Goal: Transaction & Acquisition: Purchase product/service

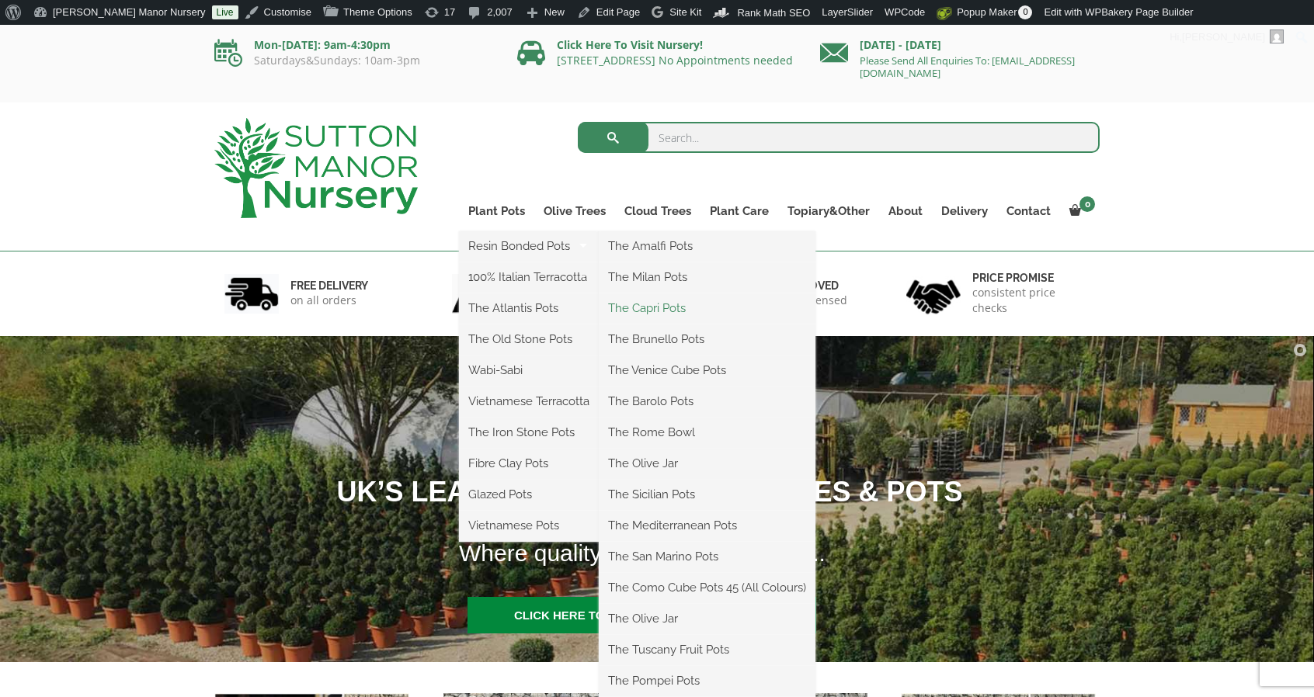
click at [668, 308] on link "The Capri Pots" at bounding box center [707, 308] width 217 height 23
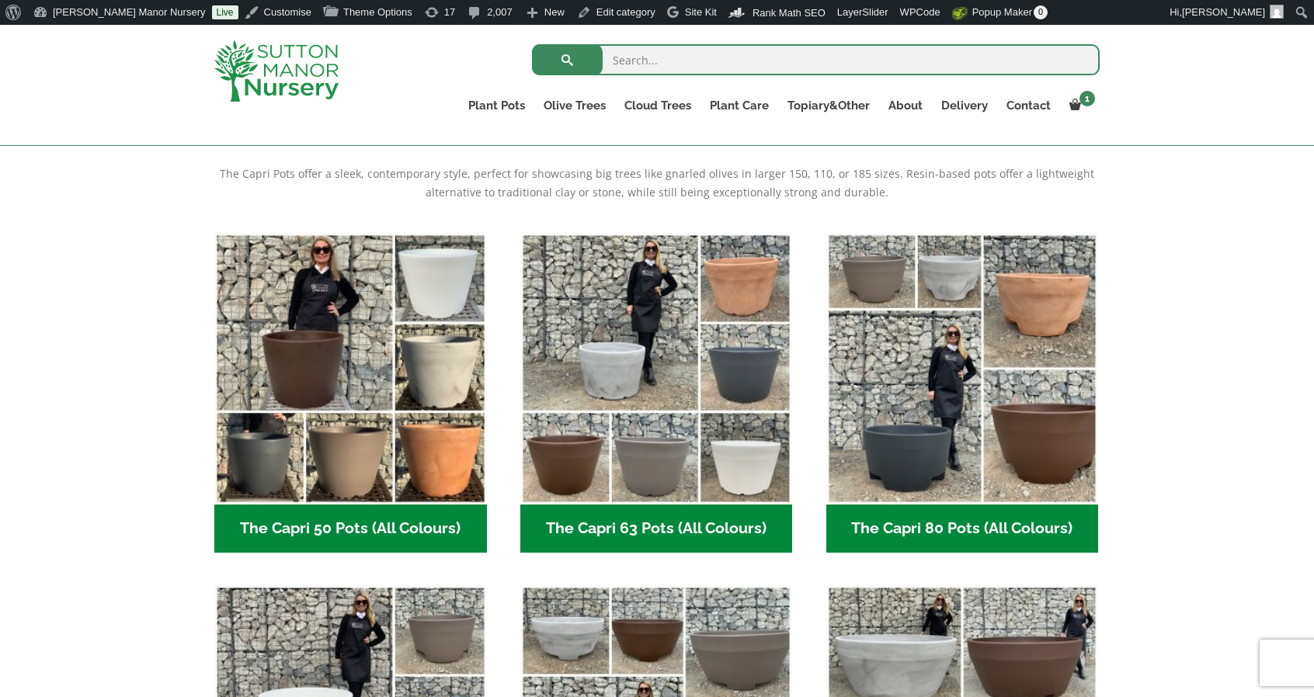
scroll to position [322, 0]
click at [668, 308] on img "Visit product category The Capri 63 Pots (All Colours)" at bounding box center [656, 368] width 273 height 273
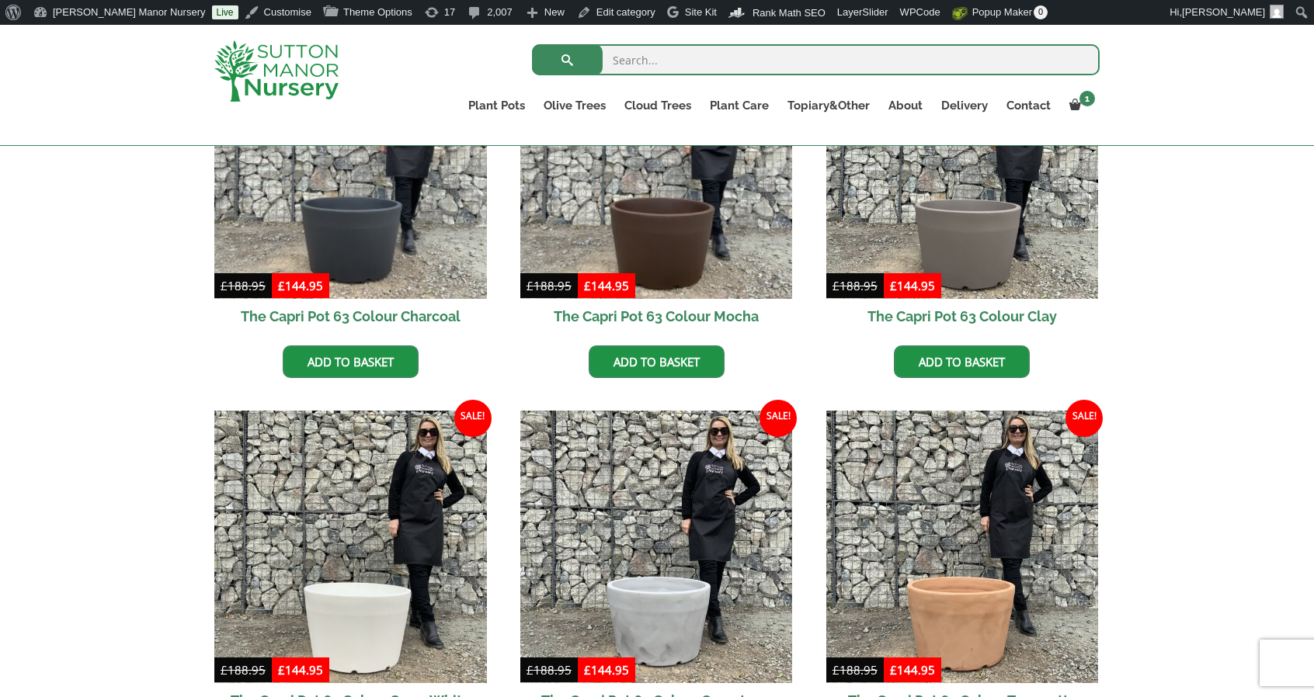
scroll to position [530, 0]
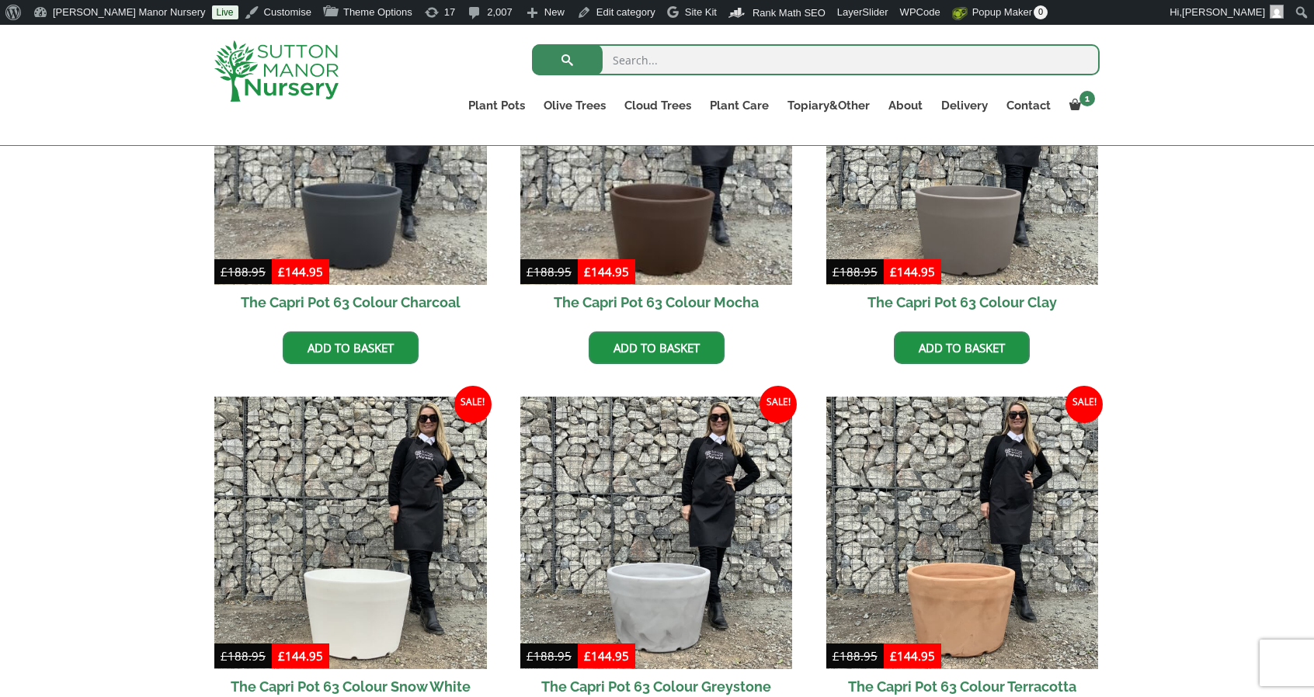
click at [737, 46] on input "search" at bounding box center [816, 59] width 568 height 31
type input "potting"
click at [532, 44] on button "submit" at bounding box center [567, 59] width 71 height 31
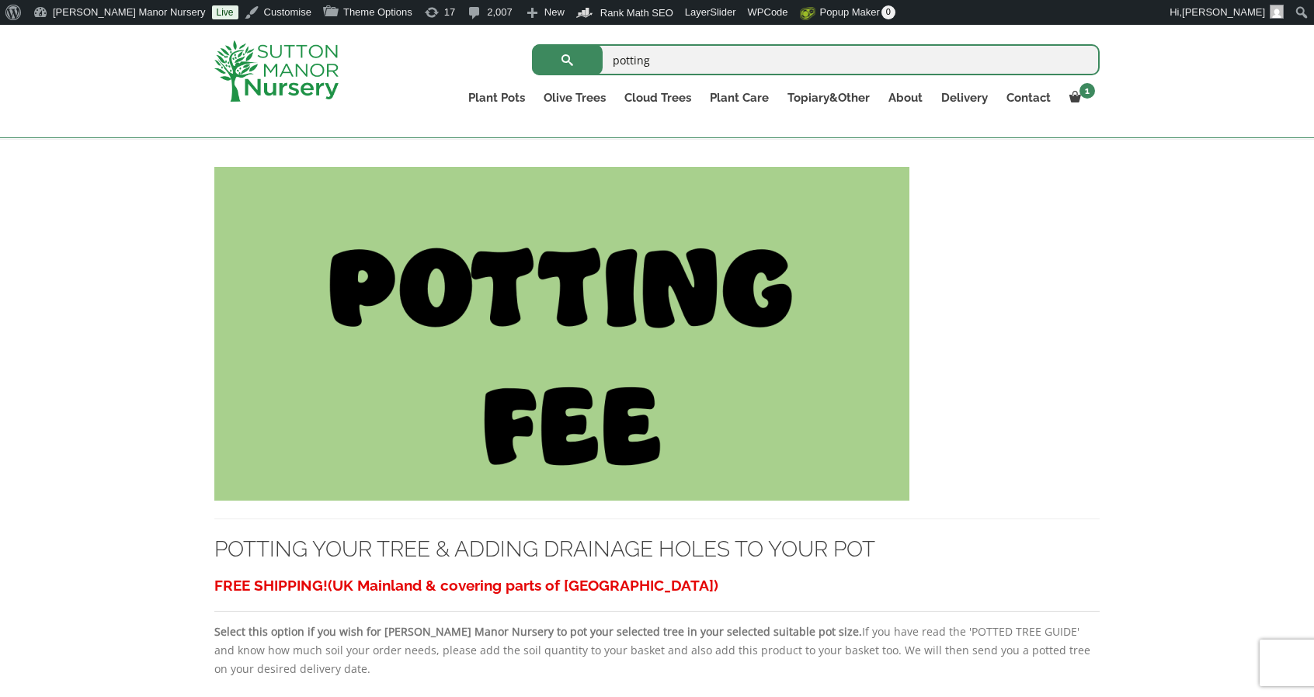
scroll to position [312, 0]
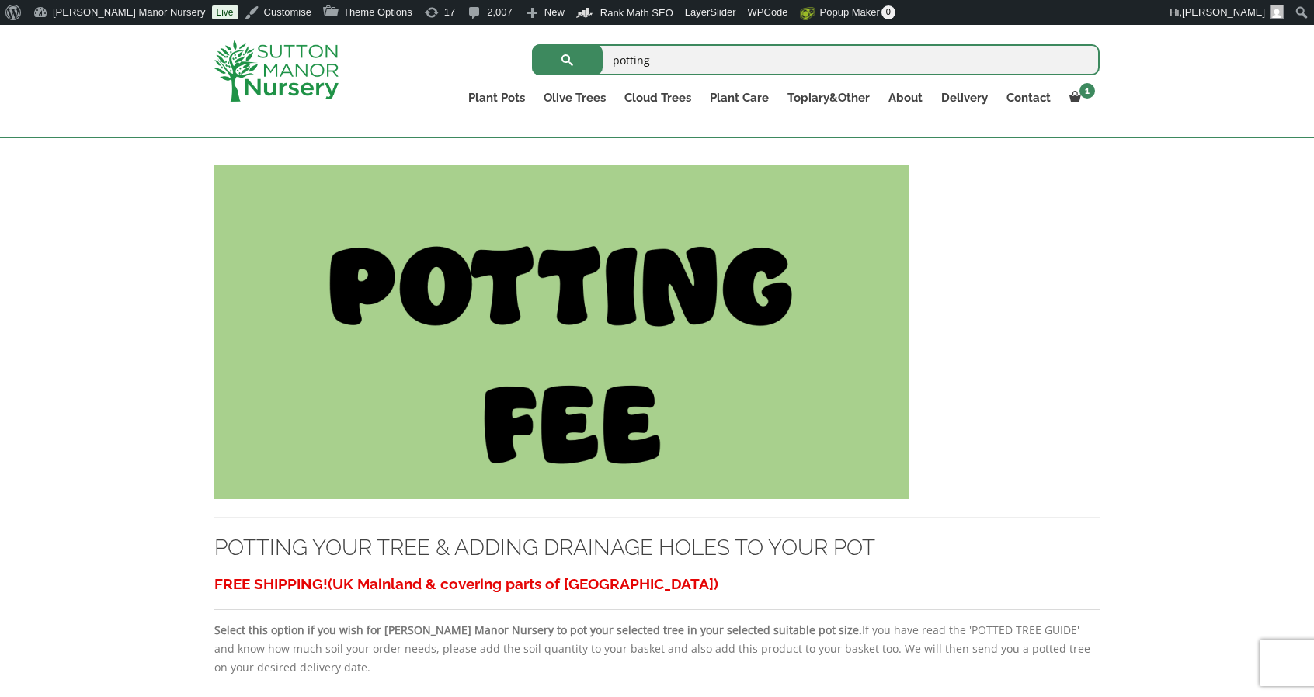
click at [610, 275] on img at bounding box center [561, 332] width 695 height 334
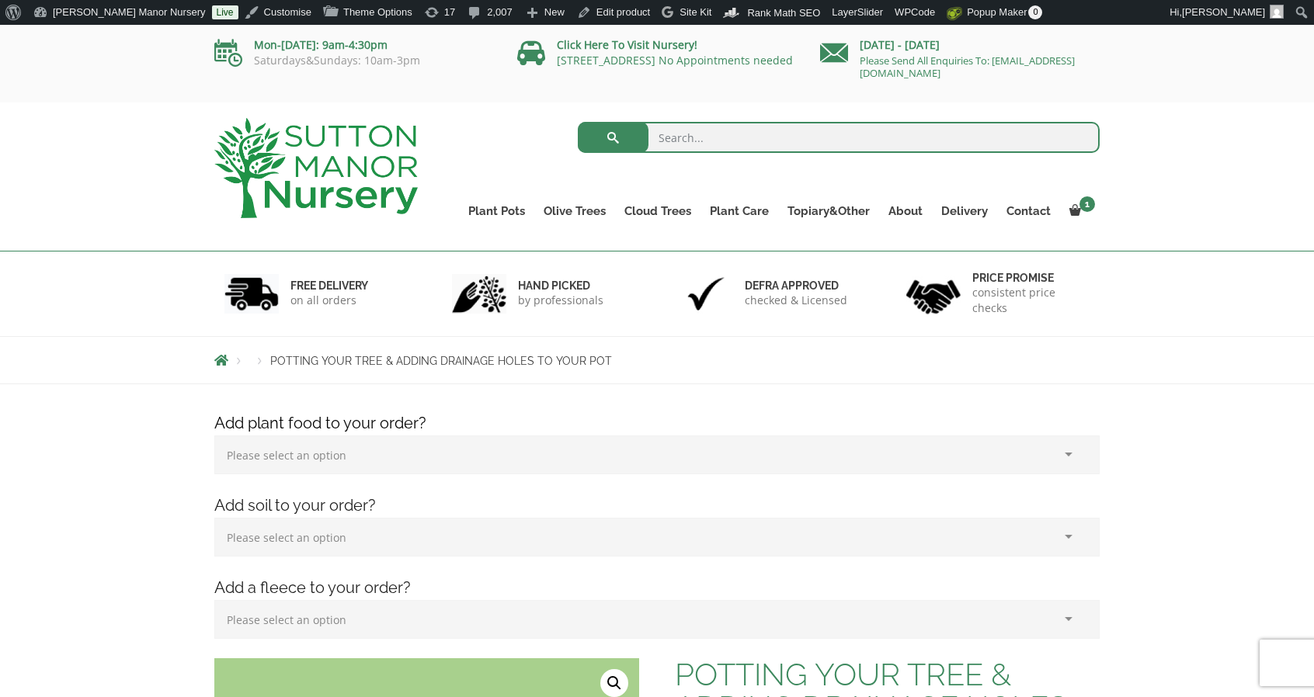
click at [733, 137] on input "search" at bounding box center [839, 137] width 523 height 31
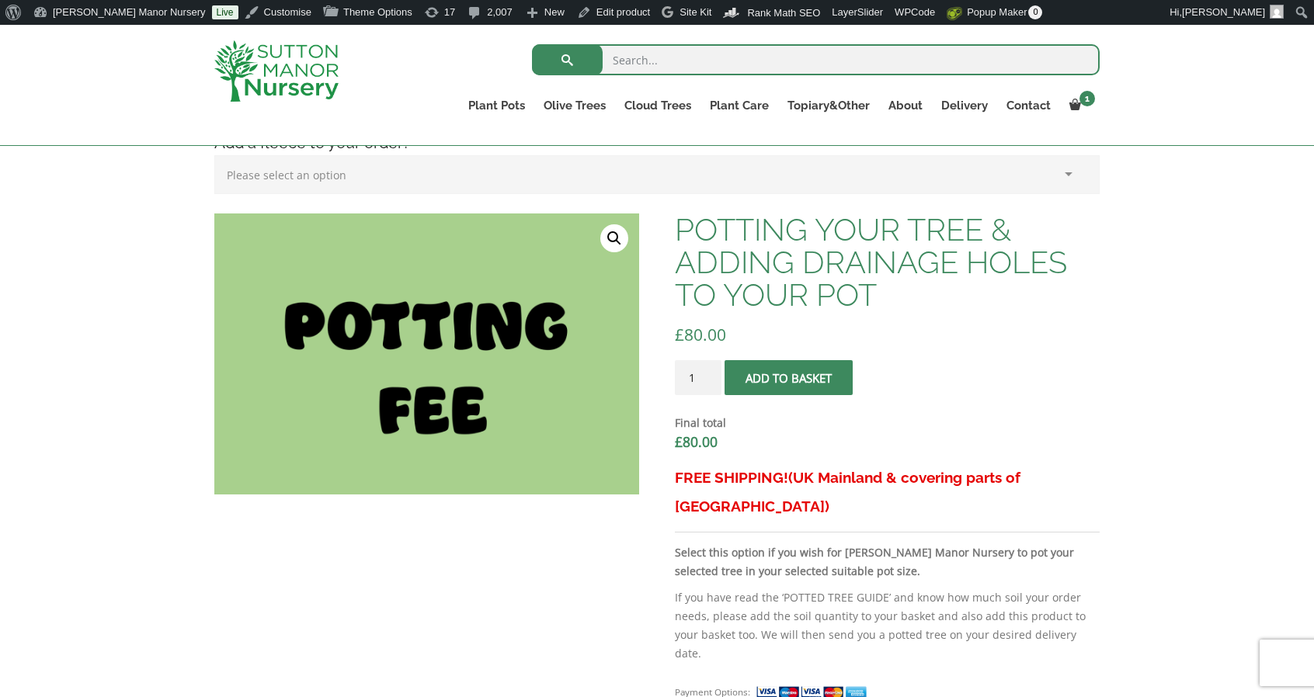
scroll to position [418, 0]
click at [762, 61] on input "search" at bounding box center [816, 59] width 568 height 31
type input "soil"
click at [532, 44] on button "submit" at bounding box center [567, 59] width 71 height 31
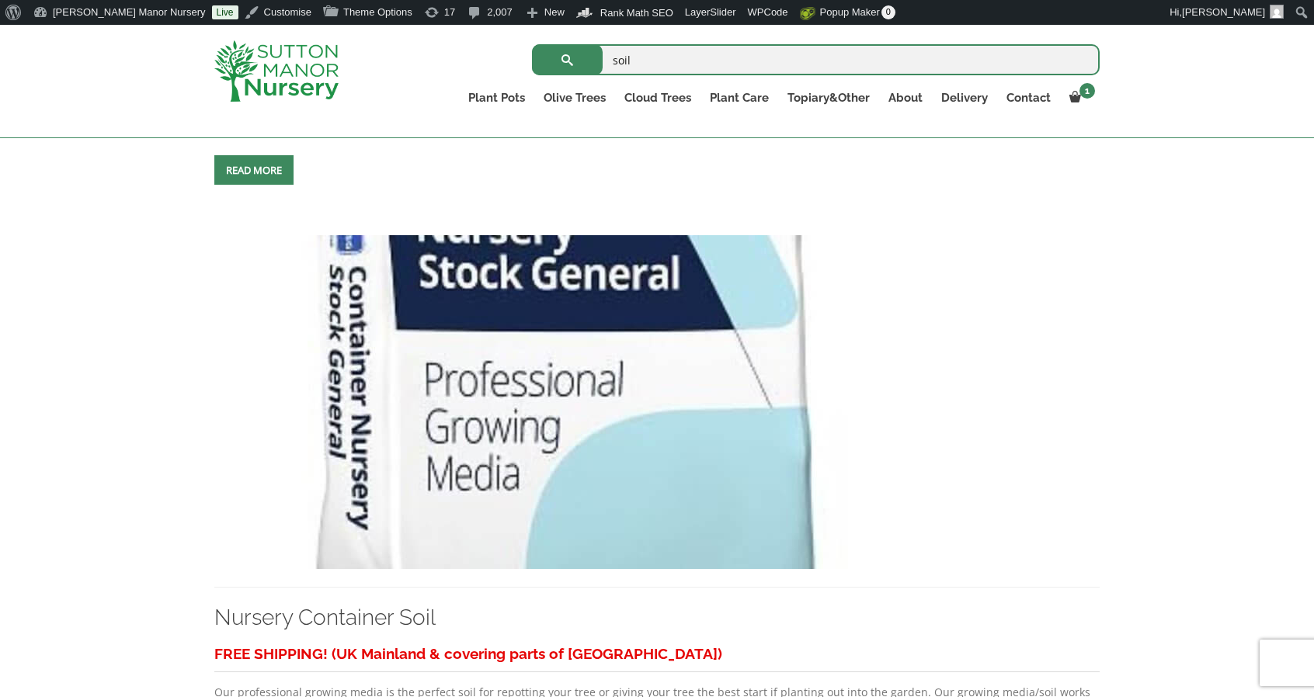
scroll to position [934, 0]
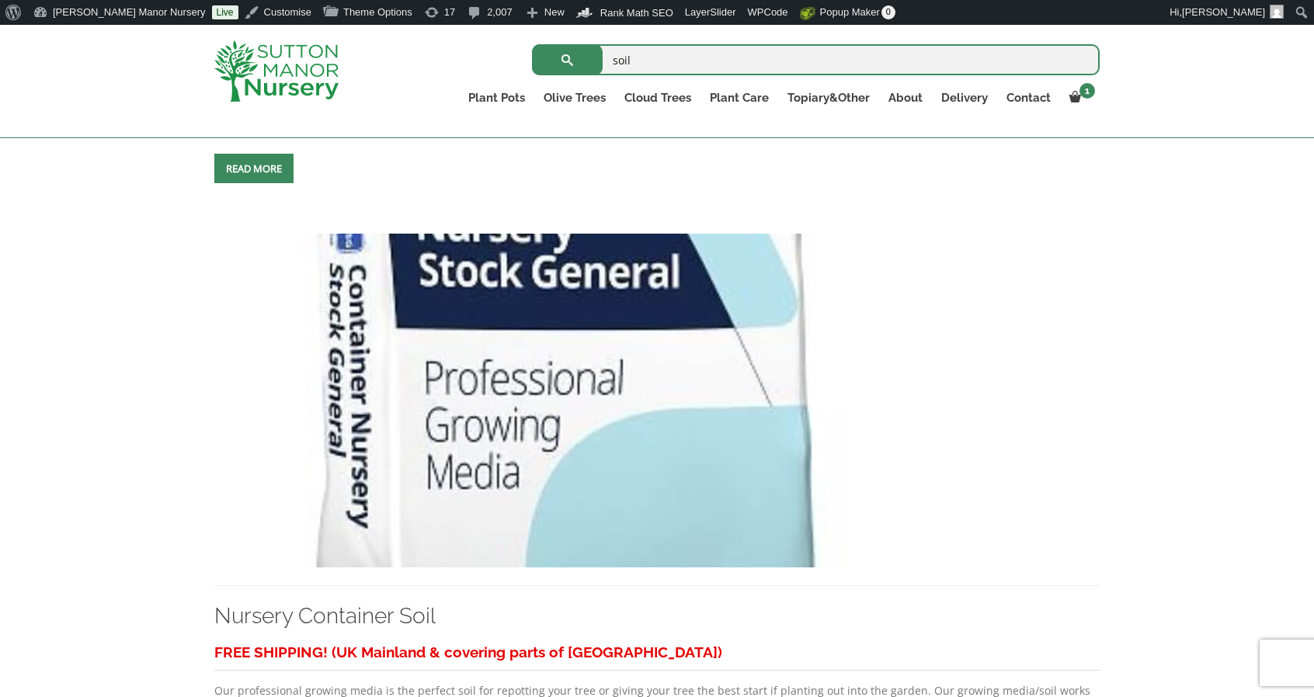
click at [562, 378] on img at bounding box center [561, 401] width 695 height 334
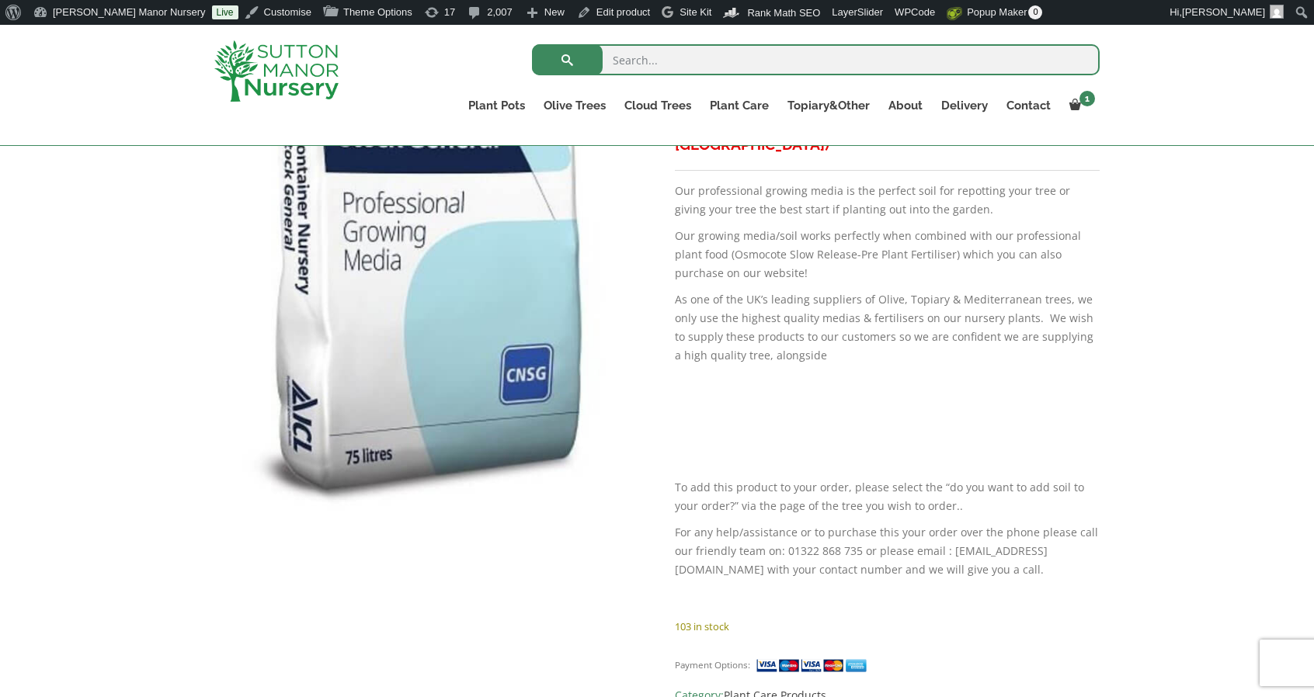
scroll to position [715, 0]
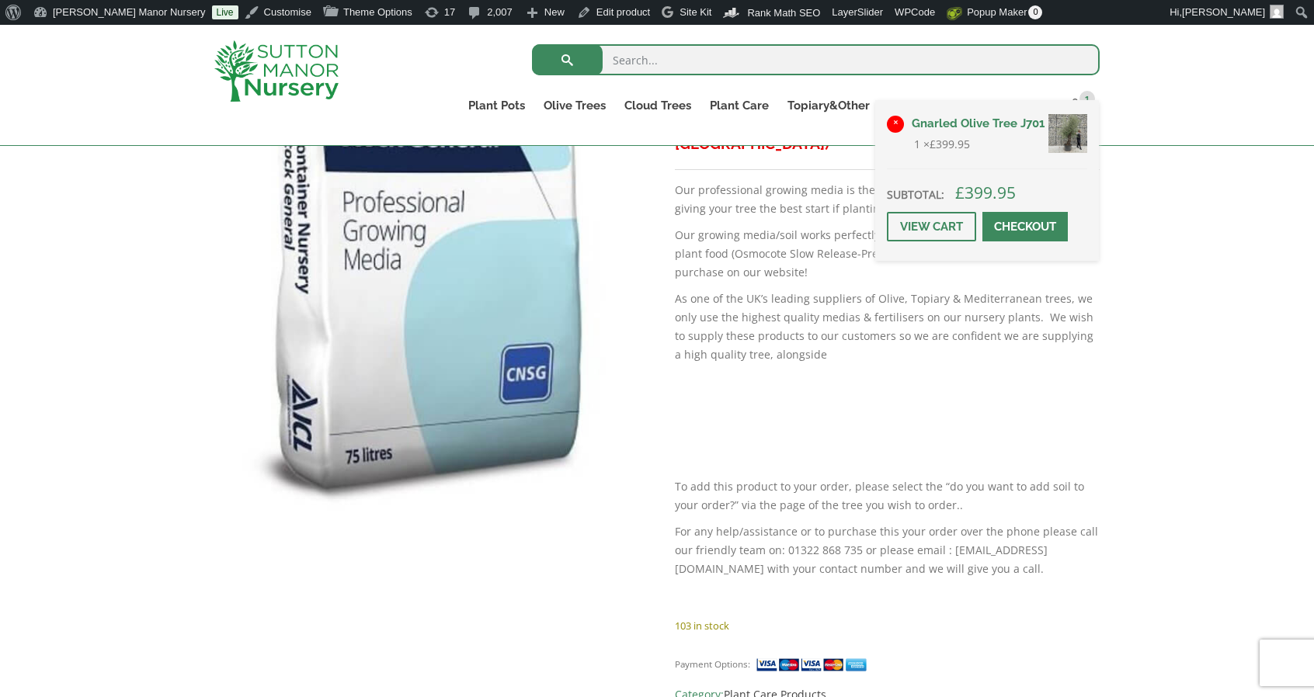
click at [901, 120] on link "×" at bounding box center [895, 124] width 17 height 17
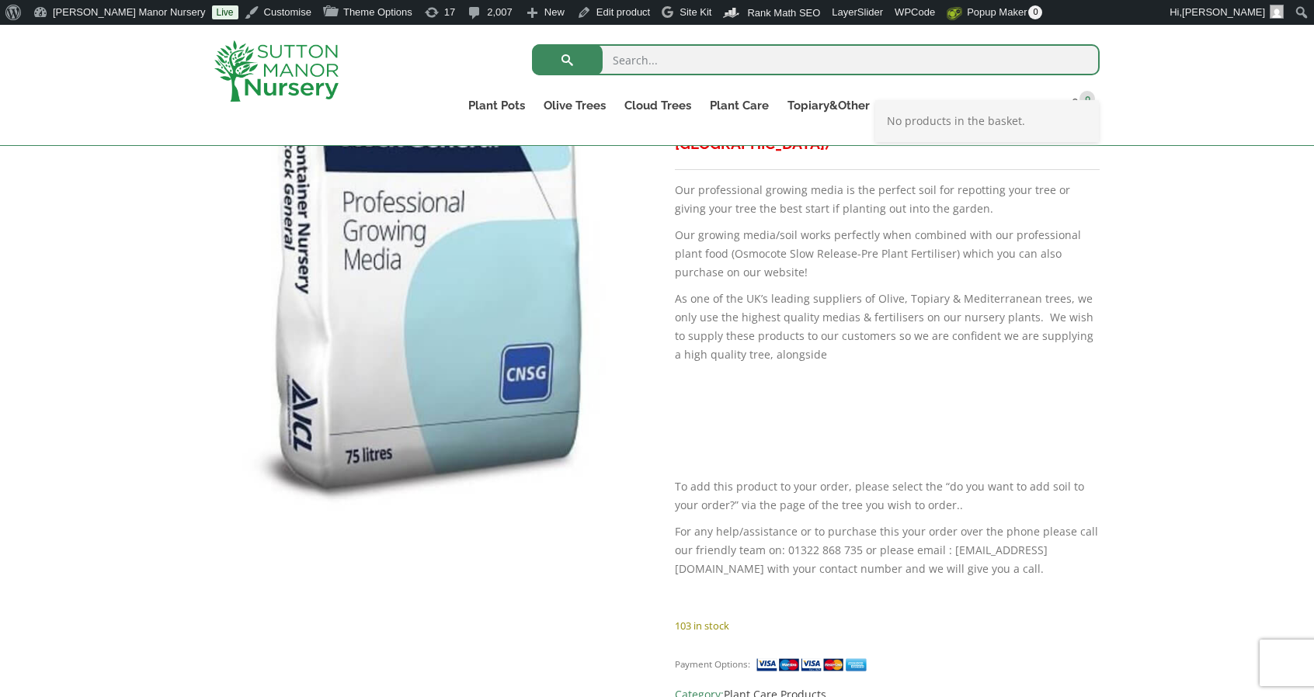
click at [1111, 360] on div "Add plant food to your order? Please select an option (x1) 1k Bag (£15.00) (x2)…" at bounding box center [657, 592] width 1314 height 1901
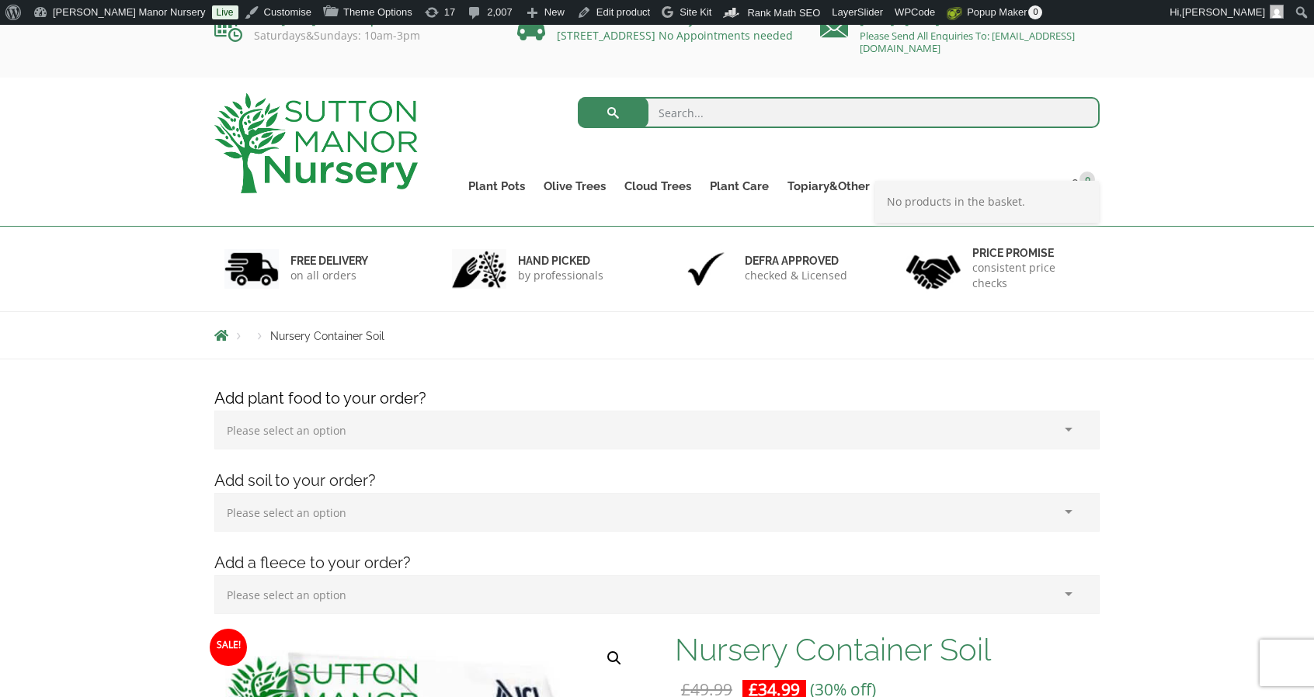
scroll to position [0, 0]
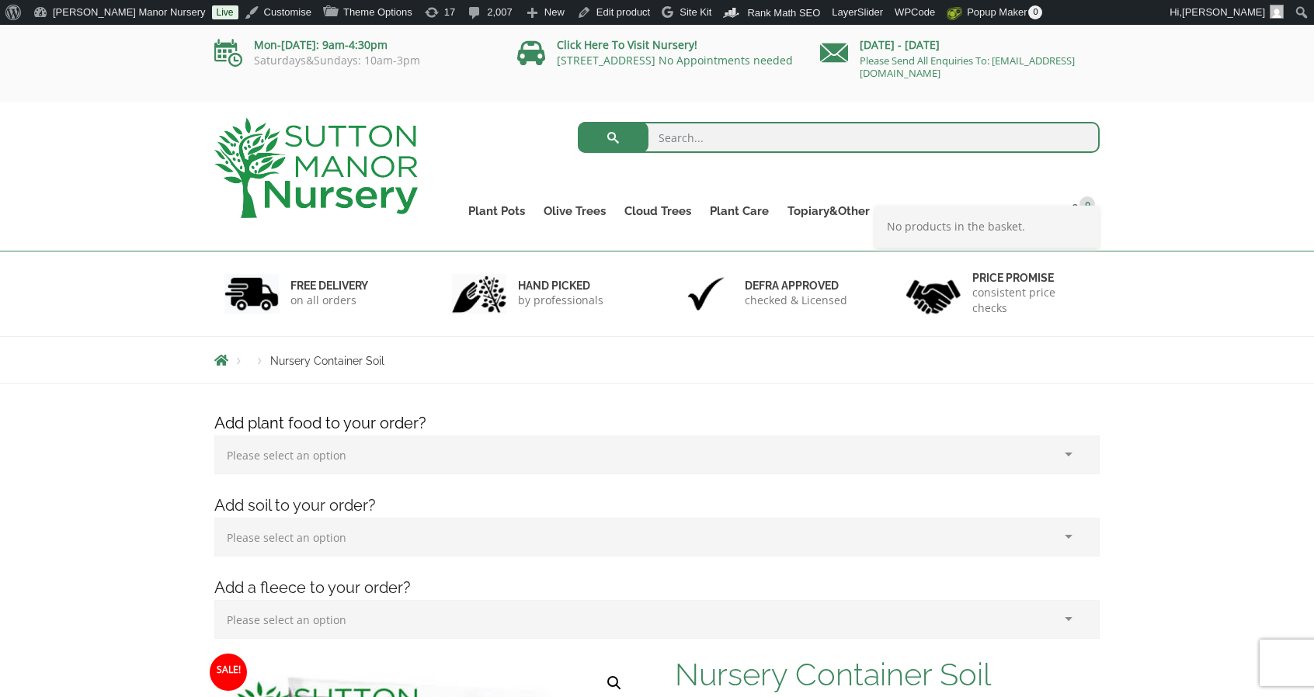
click at [875, 494] on h4 "Add soil to your order?" at bounding box center [657, 506] width 909 height 24
click at [993, 485] on div "Add plant food to your order? Please select an option (x1) 1k Bag (£15.00) (x2)…" at bounding box center [657, 535] width 909 height 247
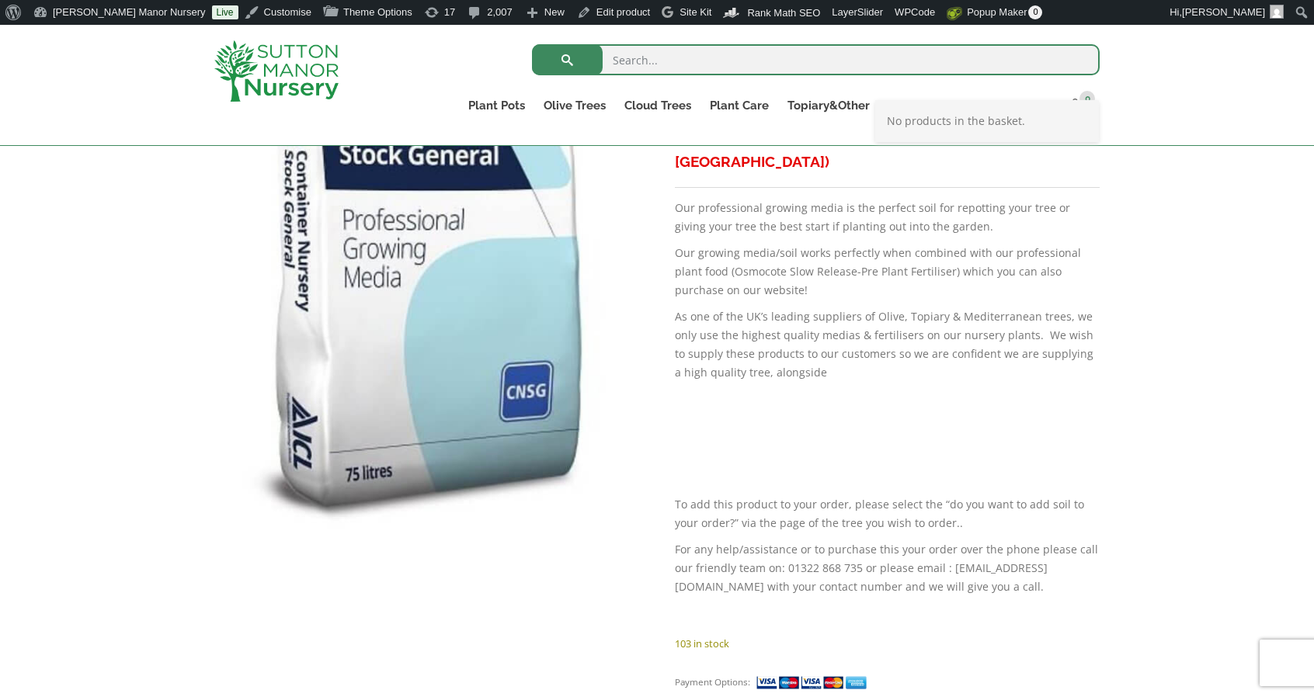
scroll to position [699, 0]
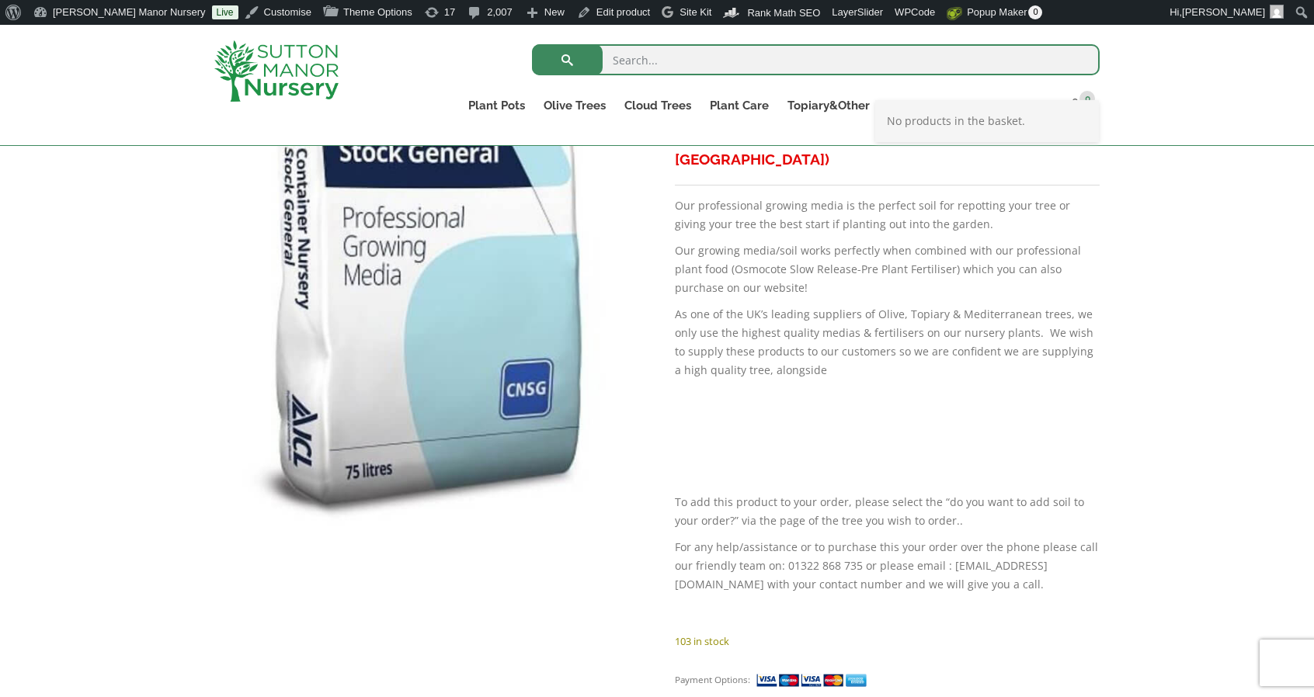
click at [995, 467] on p at bounding box center [887, 476] width 425 height 19
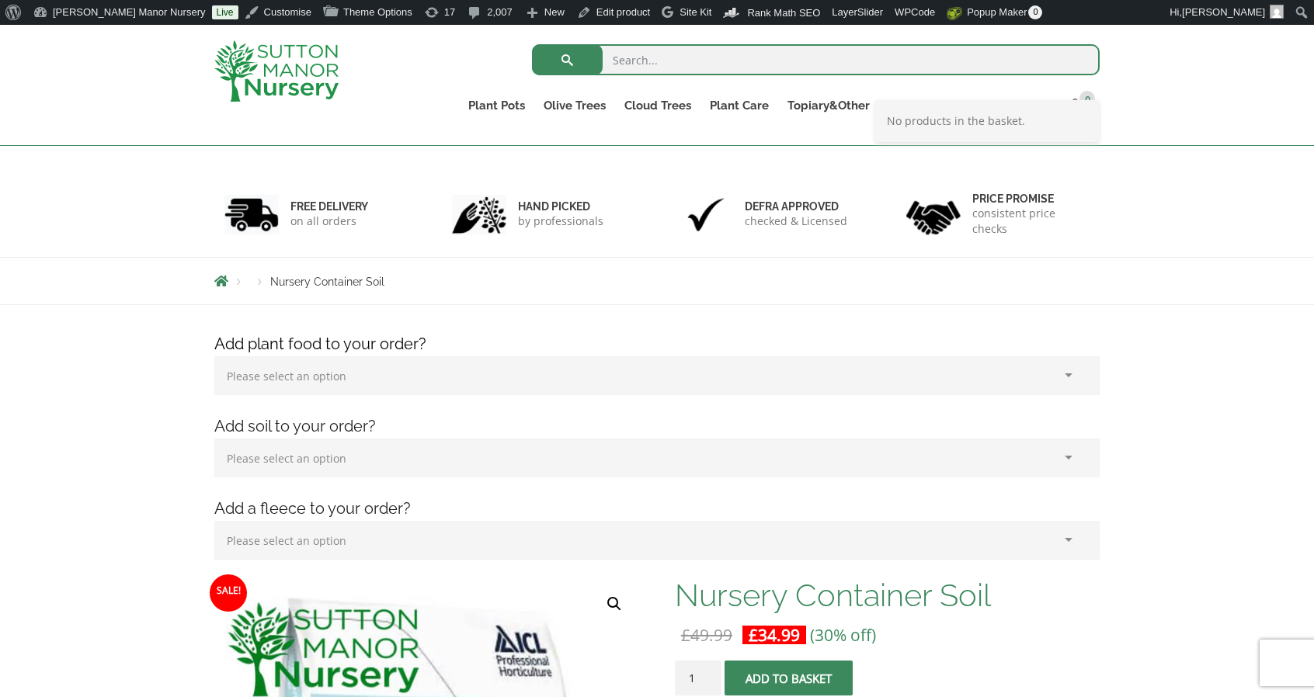
scroll to position [0, 0]
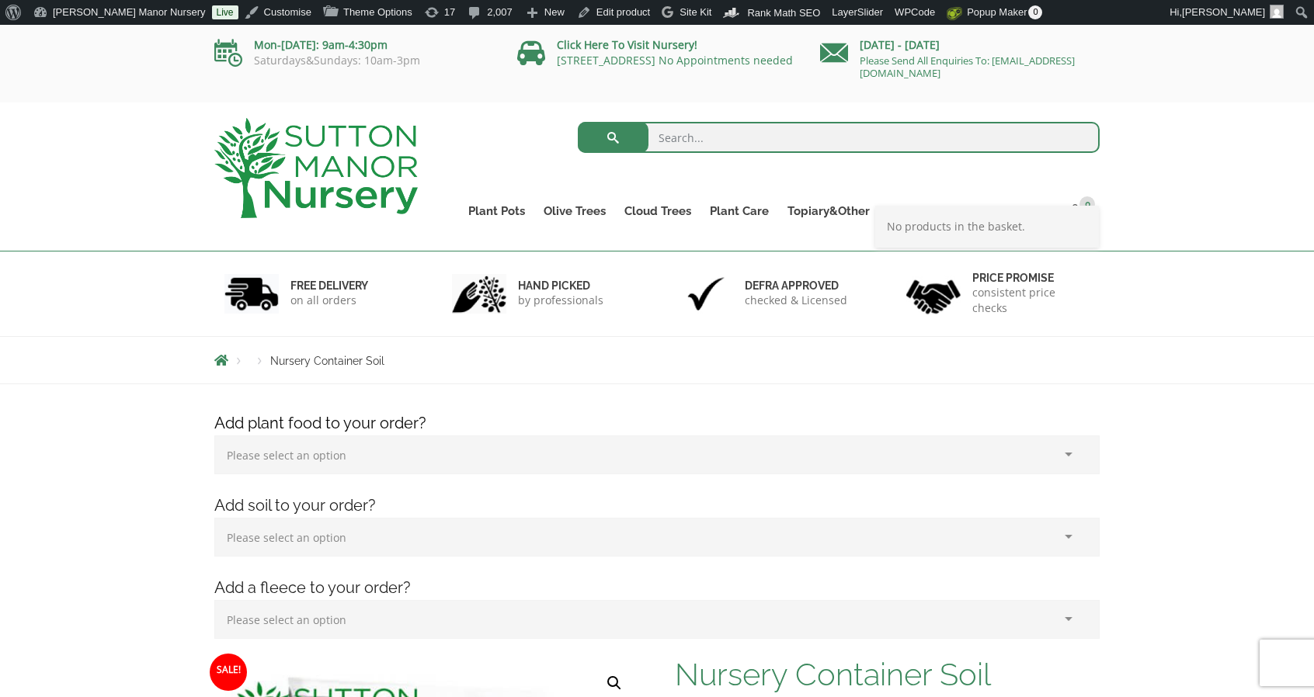
click at [381, 210] on img at bounding box center [315, 168] width 203 height 100
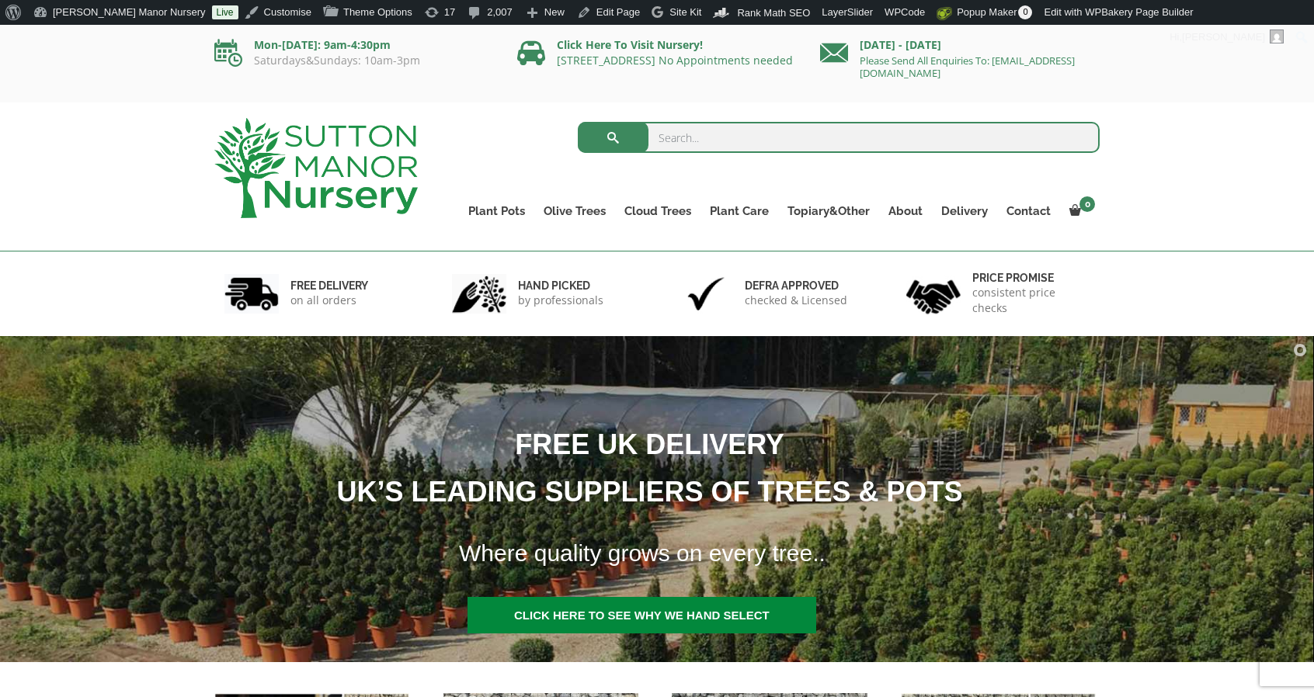
drag, startPoint x: 1238, startPoint y: 408, endPoint x: 1252, endPoint y: 232, distance: 176.1
